Goal: Transaction & Acquisition: Subscribe to service/newsletter

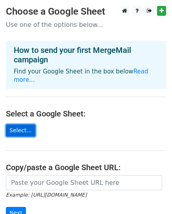
click at [22, 124] on link "Select..." at bounding box center [21, 130] width 30 height 12
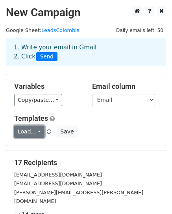
click at [30, 131] on link "Load..." at bounding box center [29, 132] width 30 height 12
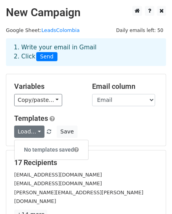
click at [105, 133] on div "Load... No templates saved Save" at bounding box center [86, 132] width 156 height 12
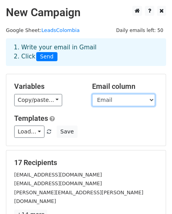
click at [134, 101] on select "FECHA ID Nombre Apellidos Email Movil Departamento Puesto Institucion ASESOR" at bounding box center [123, 100] width 63 height 12
click at [92, 94] on select "FECHA ID Nombre Apellidos Email Movil Departamento Puesto Institucion ASESOR" at bounding box center [123, 100] width 63 height 12
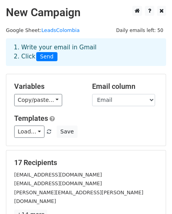
click at [114, 119] on h5 "Templates" at bounding box center [86, 118] width 144 height 9
click at [62, 30] on link "LeadsColombia" at bounding box center [60, 30] width 38 height 6
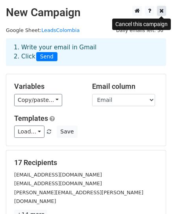
click at [160, 11] on icon at bounding box center [162, 11] width 4 height 6
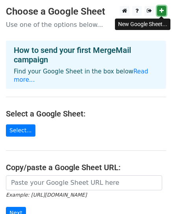
click at [163, 13] on icon at bounding box center [162, 11] width 4 height 6
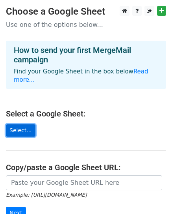
click at [20, 124] on link "Select..." at bounding box center [21, 130] width 30 height 12
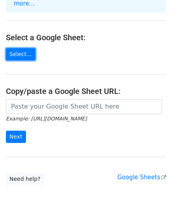
scroll to position [77, 0]
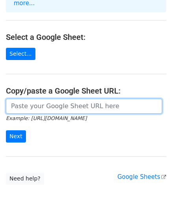
click at [64, 101] on input "url" at bounding box center [84, 106] width 157 height 15
click at [45, 100] on input "url" at bounding box center [84, 106] width 157 height 15
paste input "https://docs.google.com/spreadsheets/d/1SafnqDiRnubWwCpTPgEFgcri_jOWS5jO/edit?g…"
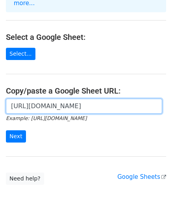
scroll to position [0, 196]
type input "https://docs.google.com/spreadsheets/d/1SafnqDiRnubWwCpTPgEFgcri_jOWS5jO/edit?g…"
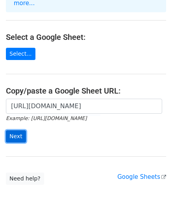
scroll to position [0, 0]
click at [17, 130] on input "Next" at bounding box center [16, 136] width 20 height 12
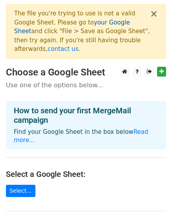
click at [90, 22] on link "your Google Sheet" at bounding box center [72, 27] width 116 height 16
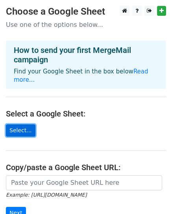
click at [22, 124] on link "Select..." at bounding box center [21, 130] width 30 height 12
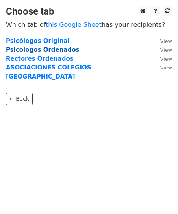
click at [36, 49] on strong "Psicologos Ordenados" at bounding box center [42, 49] width 73 height 7
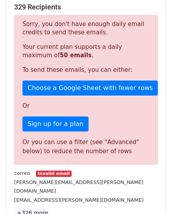
scroll to position [168, 0]
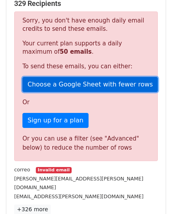
click at [88, 77] on link "Choose a Google Sheet with fewer rows" at bounding box center [90, 84] width 136 height 15
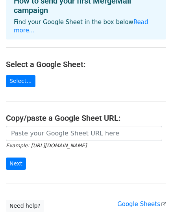
scroll to position [50, 0]
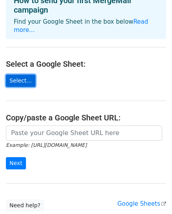
click at [24, 75] on link "Select..." at bounding box center [21, 81] width 30 height 12
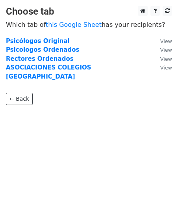
click at [178, 90] on main "Choose tab Which tab of this Google Sheet has your recipients? Psicólogos Origi…" at bounding box center [89, 55] width 178 height 99
click at [31, 48] on strong "Psicologos Ordenados" at bounding box center [42, 49] width 73 height 7
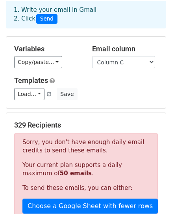
scroll to position [49, 0]
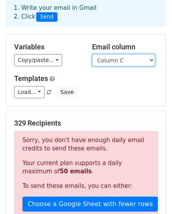
click at [129, 54] on select "Column A Column B Column C" at bounding box center [123, 60] width 63 height 12
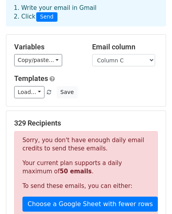
click at [83, 58] on div "Variables Copy/paste... {{Column A}} {{Column B}} {{Column C}} Email column Col…" at bounding box center [86, 70] width 160 height 71
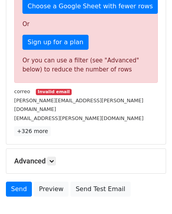
scroll to position [278, 0]
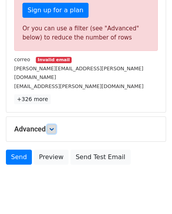
click at [53, 127] on icon at bounding box center [51, 129] width 5 height 5
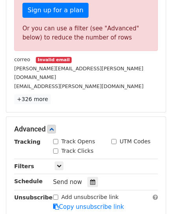
click at [57, 139] on input "Track Opens" at bounding box center [55, 141] width 5 height 5
checkbox input "true"
click at [56, 148] on input "Track Clicks" at bounding box center [55, 150] width 5 height 5
checkbox input "true"
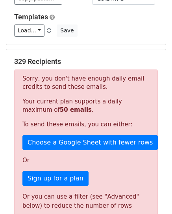
scroll to position [0, 0]
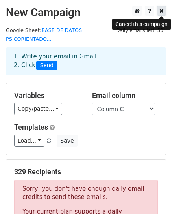
click at [160, 13] on icon at bounding box center [162, 11] width 4 height 6
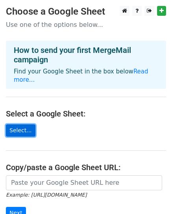
click at [14, 125] on link "Select..." at bounding box center [21, 130] width 30 height 12
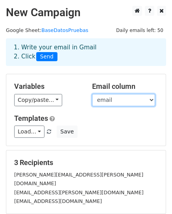
click at [109, 99] on select "Nombre Apellidos email movil direccion" at bounding box center [123, 100] width 63 height 12
drag, startPoint x: 109, startPoint y: 99, endPoint x: 49, endPoint y: 129, distance: 67.3
click at [49, 129] on div "Variables Copy/paste... {{Nombre}} {{Apellidos}} {{email}} {{movil}} {{direccio…" at bounding box center [86, 109] width 160 height 71
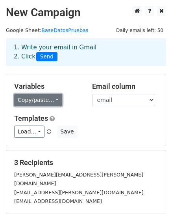
click at [47, 101] on link "Copy/paste..." at bounding box center [38, 100] width 48 height 12
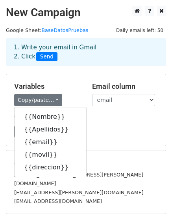
click at [79, 112] on div "Variables Copy/paste... {{Nombre}} {{Apellidos}} {{email}} {{movil}} {{direccio…" at bounding box center [86, 109] width 160 height 71
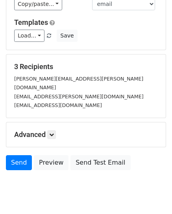
scroll to position [110, 0]
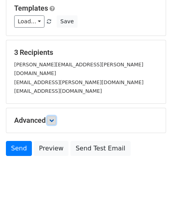
click at [52, 116] on link at bounding box center [51, 120] width 9 height 9
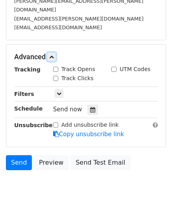
scroll to position [178, 0]
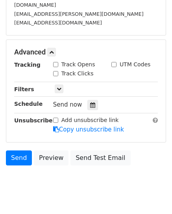
click at [56, 62] on input "Track Opens" at bounding box center [55, 64] width 5 height 5
checkbox input "true"
click at [56, 71] on input "Track Clicks" at bounding box center [55, 73] width 5 height 5
checkbox input "true"
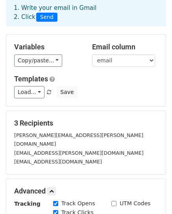
scroll to position [39, 0]
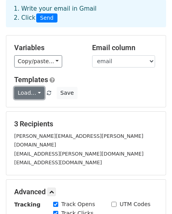
click at [39, 92] on link "Load..." at bounding box center [29, 93] width 30 height 12
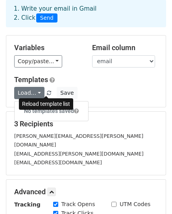
click at [47, 92] on span at bounding box center [49, 93] width 4 height 5
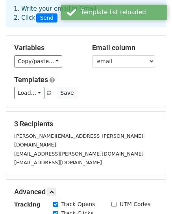
click at [93, 92] on div "Load... No templates saved Save" at bounding box center [86, 93] width 156 height 12
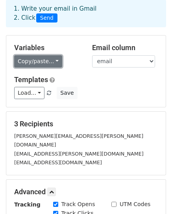
click at [48, 60] on link "Copy/paste..." at bounding box center [38, 61] width 48 height 12
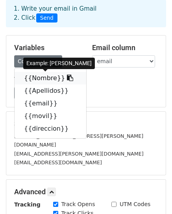
click at [67, 76] on icon at bounding box center [70, 78] width 6 height 6
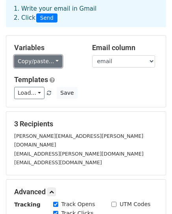
click at [55, 59] on link "Copy/paste..." at bounding box center [38, 61] width 48 height 12
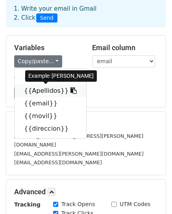
click at [71, 90] on icon at bounding box center [74, 90] width 6 height 6
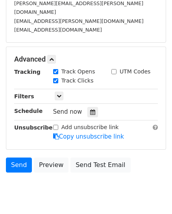
scroll to position [172, 0]
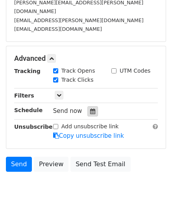
click at [90, 109] on icon at bounding box center [92, 112] width 5 height 6
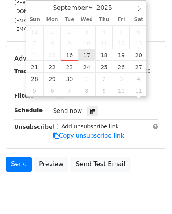
scroll to position [0, 0]
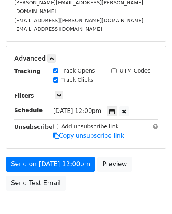
click at [145, 126] on div "Add unsubscribe link Copy unsubscribe link" at bounding box center [105, 131] width 117 height 18
click at [91, 107] on span "Wed, Sep 17, 12:00pm" at bounding box center [77, 110] width 49 height 7
click at [115, 109] on icon at bounding box center [112, 112] width 5 height 6
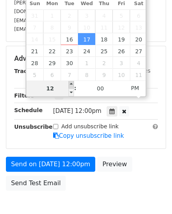
type input "2025-09-17 13:00"
type input "01"
click at [71, 86] on span at bounding box center [72, 85] width 6 height 8
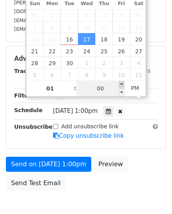
type input "2025-09-17 13:05"
type input "05"
click at [122, 84] on span at bounding box center [122, 85] width 6 height 8
type input "2025-09-17 13:10"
type input "10"
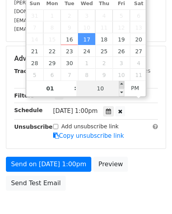
click at [122, 84] on span at bounding box center [122, 85] width 6 height 8
type input "2025-09-17 13:15"
type input "15"
click at [122, 84] on span at bounding box center [122, 85] width 6 height 8
type input "2025-09-17 13:20"
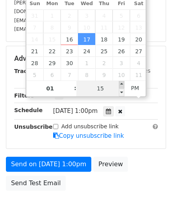
type input "20"
click at [122, 84] on span at bounding box center [122, 85] width 6 height 8
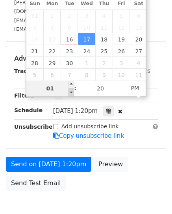
type input "2025-09-17 12:20"
type input "12"
click at [71, 92] on span at bounding box center [72, 92] width 6 height 8
type input "2025-09-17 11:20"
type input "11"
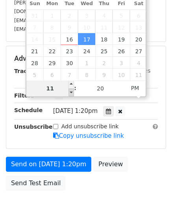
click at [71, 92] on span at bounding box center [72, 92] width 6 height 8
type input "2025-09-17 10:20"
type input "10"
click at [71, 92] on span at bounding box center [72, 92] width 6 height 8
type input "2025-09-17 09:20"
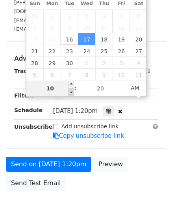
type input "09"
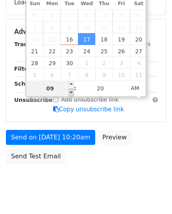
click at [71, 92] on span at bounding box center [72, 92] width 6 height 8
type input "2025-09-17 08:20"
type input "08"
click at [71, 92] on span at bounding box center [72, 92] width 6 height 8
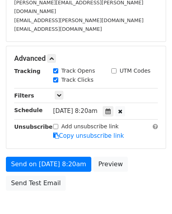
click at [148, 126] on div "Add unsubscribe link Copy unsubscribe link" at bounding box center [105, 131] width 117 height 18
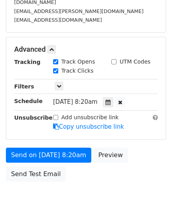
scroll to position [206, 0]
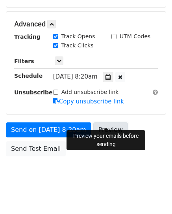
click at [107, 122] on link "Preview" at bounding box center [111, 129] width 35 height 15
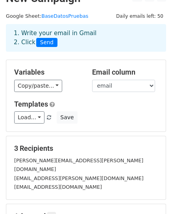
scroll to position [17, 0]
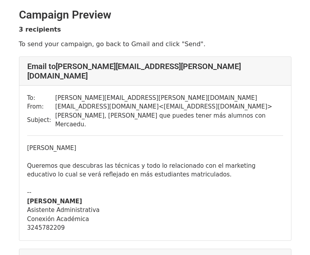
click at [146, 161] on div "Queremos que descubras las técnicas y todo lo relacionado con el marketing educ…" at bounding box center [155, 170] width 256 height 18
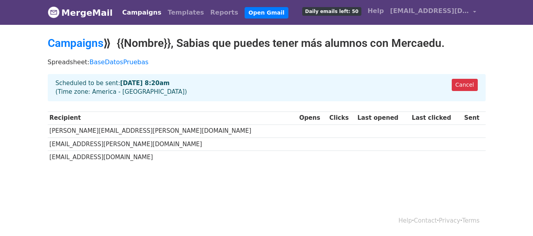
click at [212, 55] on div "Spreadsheet: BaseDatosPruebas" at bounding box center [267, 64] width 450 height 20
click at [73, 43] on link "Campaigns" at bounding box center [76, 43] width 56 height 13
drag, startPoint x: 448, startPoint y: 4, endPoint x: 373, endPoint y: 101, distance: 123.6
click at [373, 101] on div "Cancel Scheduled to be sent: [DATE] 8:20am (Time zone: America - [GEOGRAPHIC_DA…" at bounding box center [267, 91] width 450 height 34
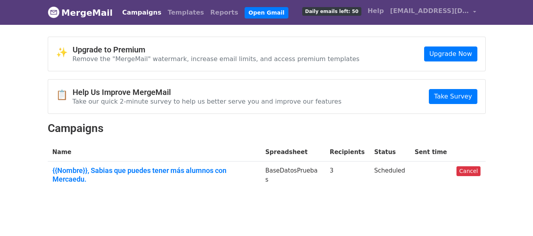
click at [508, 55] on body "MergeMail Campaigns Templates Reports Open Gmail Daily emails left: 50 Help [EM…" at bounding box center [266, 114] width 533 height 229
drag, startPoint x: 478, startPoint y: 1, endPoint x: 289, endPoint y: 40, distance: 192.8
click at [289, 40] on div "✨ Upgrade to Premium Remove the "MergeMail" watermark, increase email limits, a…" at bounding box center [266, 54] width 437 height 34
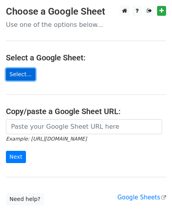
click at [22, 73] on link "Select..." at bounding box center [21, 74] width 30 height 12
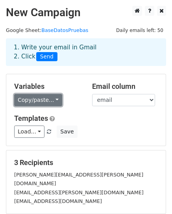
click at [51, 98] on link "Copy/paste..." at bounding box center [38, 100] width 48 height 12
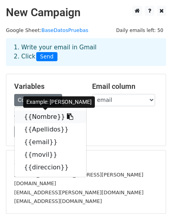
click at [44, 117] on link "{{Nombre}}" at bounding box center [51, 117] width 72 height 13
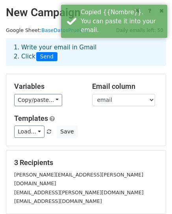
click at [124, 109] on div "Variables Copy/paste... {{Nombre}} {{Apellidos}} {{email}} {{movil}} {{direccio…" at bounding box center [86, 109] width 160 height 71
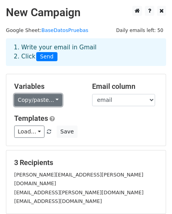
click at [50, 103] on link "Copy/paste..." at bounding box center [38, 100] width 48 height 12
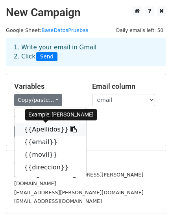
click at [47, 128] on link "{{Apellidos}}" at bounding box center [51, 129] width 72 height 13
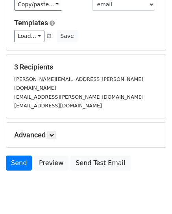
scroll to position [110, 0]
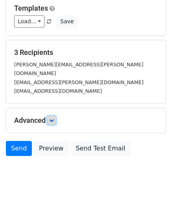
click at [53, 118] on icon at bounding box center [51, 120] width 5 height 5
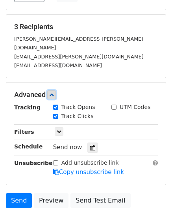
scroll to position [150, 0]
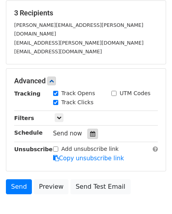
click at [90, 131] on icon at bounding box center [92, 134] width 5 height 6
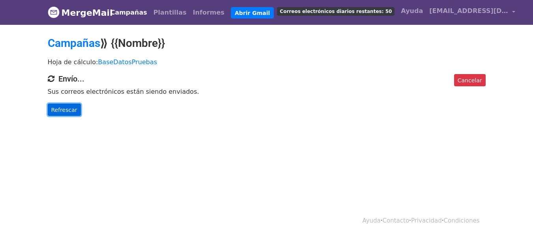
click at [51, 111] on font "Refrescar" at bounding box center [64, 110] width 26 height 6
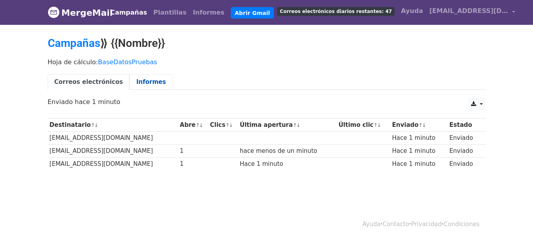
click at [136, 81] on font "Informes" at bounding box center [151, 82] width 30 height 7
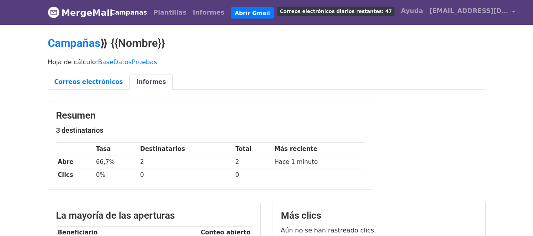
click at [127, 15] on font "Campañas" at bounding box center [129, 12] width 37 height 7
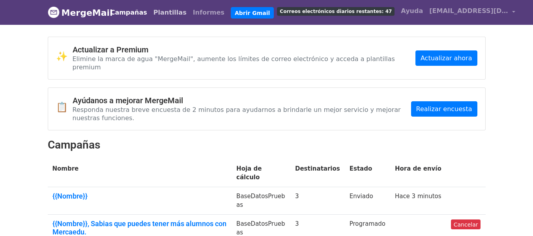
click at [169, 11] on font "Plantillas" at bounding box center [170, 12] width 33 height 7
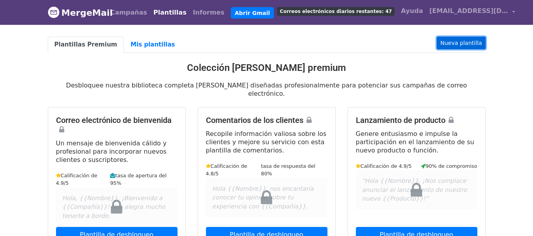
click at [460, 39] on font "Nueva plantilla" at bounding box center [461, 42] width 41 height 6
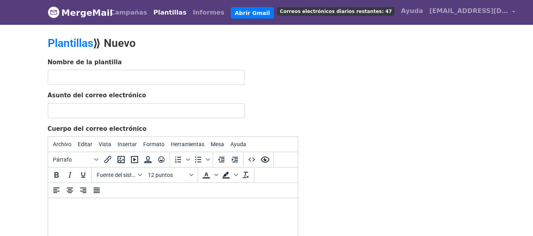
click at [114, 68] on div "Nombre de la plantilla" at bounding box center [173, 71] width 251 height 27
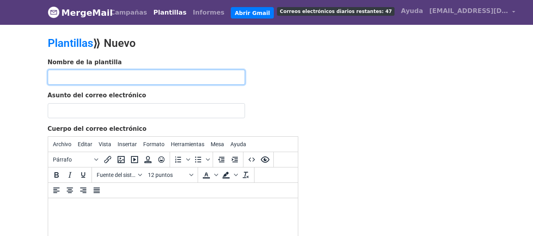
click at [110, 76] on input "text" at bounding box center [146, 77] width 197 height 15
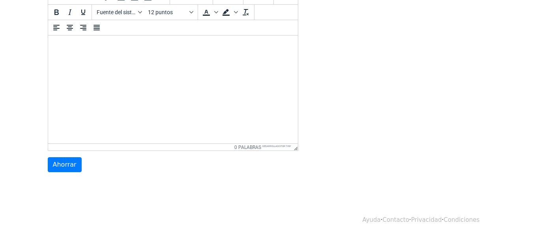
drag, startPoint x: 527, startPoint y: 40, endPoint x: 539, endPoint y: 42, distance: 12.4
click at [533, 42] on html "MergeMail Campañas Plantillas Informes Abrir Gmail Correos electrónicos diarios…" at bounding box center [266, 36] width 533 height 399
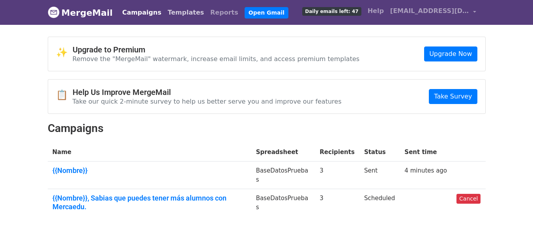
click at [165, 14] on link "Templates" at bounding box center [186, 13] width 43 height 16
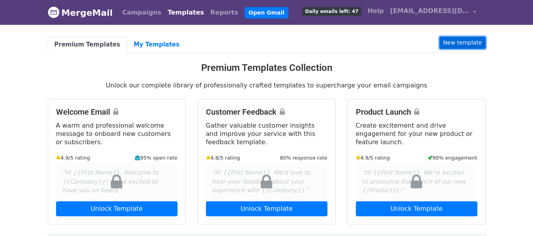
click at [470, 43] on link "New template" at bounding box center [463, 43] width 46 height 12
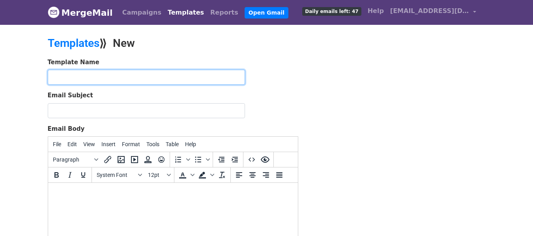
click at [116, 72] on input "text" at bounding box center [146, 77] width 197 height 15
type input "t"
type input "correo de prueba"
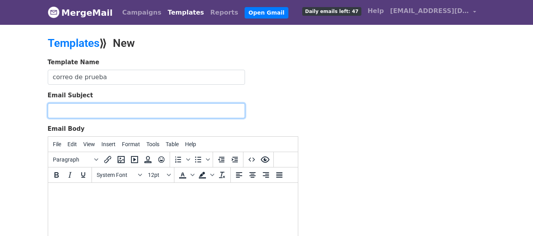
click at [78, 112] on input "Email Subject" at bounding box center [146, 110] width 197 height 15
type input "Holis correo de prueba"
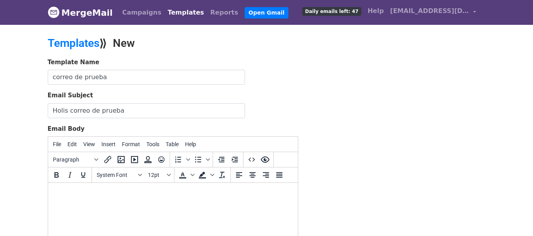
click at [87, 197] on body at bounding box center [172, 193] width 237 height 9
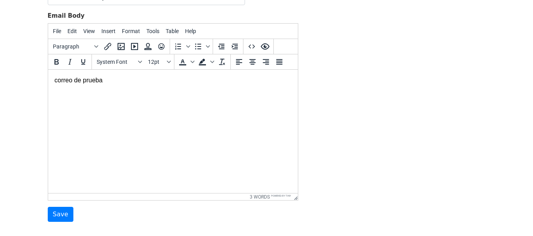
scroll to position [135, 0]
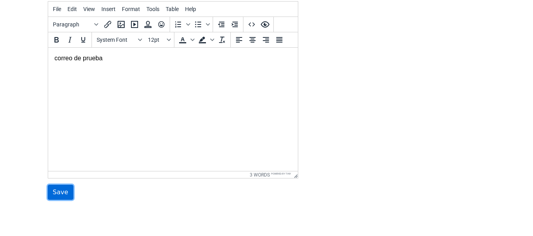
click at [52, 195] on input "Save" at bounding box center [61, 192] width 26 height 15
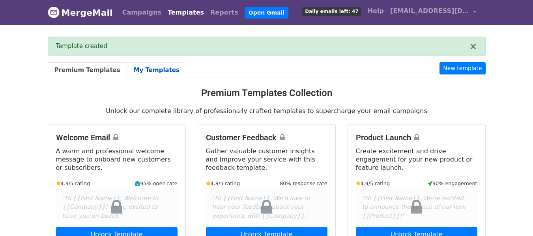
click at [131, 69] on link "My Templates" at bounding box center [156, 70] width 59 height 16
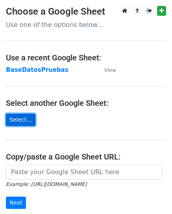
click at [16, 118] on link "Select..." at bounding box center [21, 120] width 30 height 12
click at [20, 120] on link "Select..." at bounding box center [21, 120] width 30 height 12
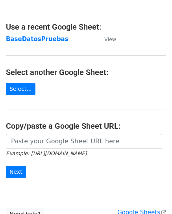
scroll to position [79, 0]
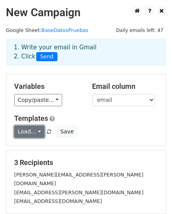
click at [37, 133] on link "Load..." at bounding box center [29, 132] width 30 height 12
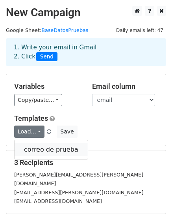
click at [46, 148] on link "correo de prueba" at bounding box center [51, 149] width 73 height 13
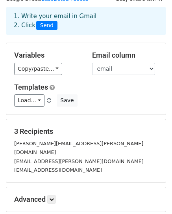
scroll to position [110, 0]
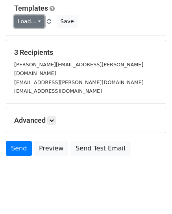
click at [36, 20] on link "Load..." at bounding box center [29, 21] width 30 height 12
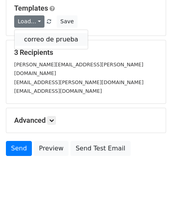
click at [39, 35] on link "correo de prueba" at bounding box center [51, 39] width 73 height 13
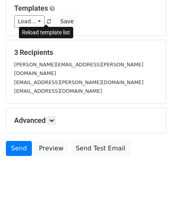
click at [47, 22] on span at bounding box center [49, 21] width 4 height 5
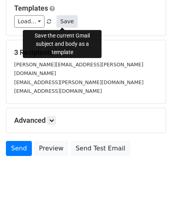
click at [64, 17] on button "Save" at bounding box center [67, 21] width 21 height 12
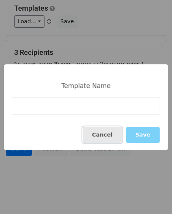
click at [111, 139] on button "Cancel" at bounding box center [102, 135] width 39 height 16
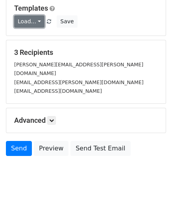
click at [39, 19] on link "Load..." at bounding box center [29, 21] width 30 height 12
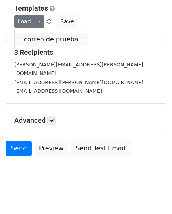
click at [36, 37] on link "correo de prueba" at bounding box center [51, 39] width 73 height 13
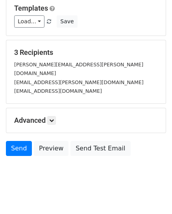
click at [48, 116] on h5 "Advanced" at bounding box center [86, 120] width 144 height 9
click at [52, 118] on icon at bounding box center [51, 120] width 5 height 5
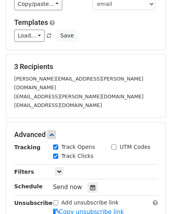
scroll to position [69, 0]
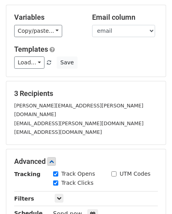
click at [56, 120] on small "[EMAIL_ADDRESS][PERSON_NAME][DOMAIN_NAME]" at bounding box center [79, 123] width 130 height 6
click at [63, 129] on small "[EMAIL_ADDRESS][DOMAIN_NAME]" at bounding box center [58, 132] width 88 height 6
